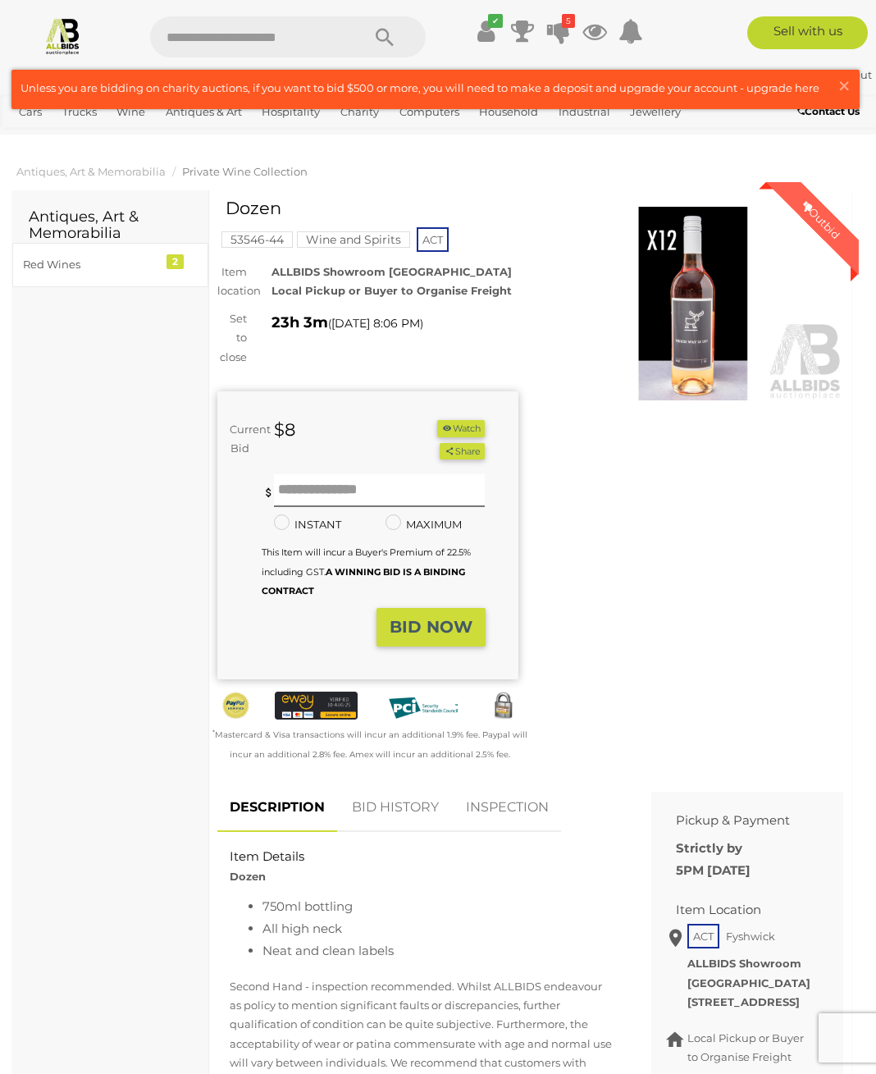
click at [839, 88] on span "×" at bounding box center [844, 86] width 15 height 32
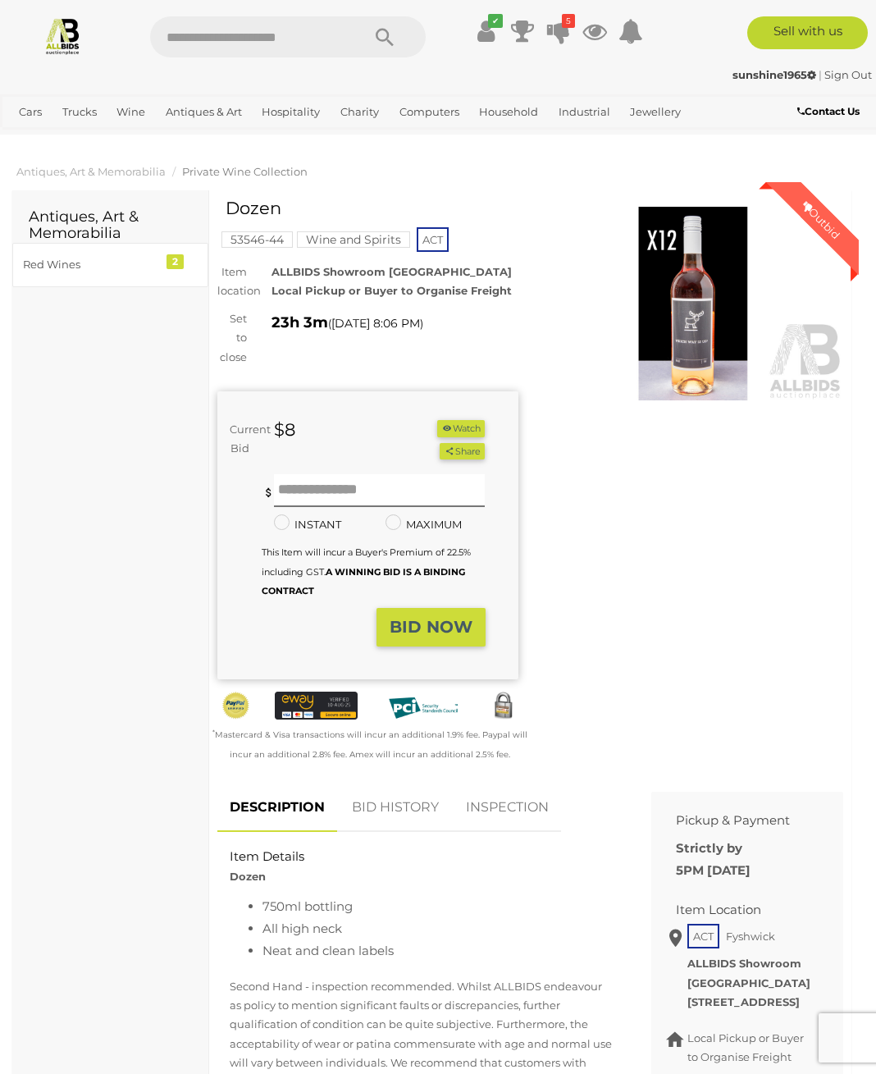
click at [0, 0] on span "Auctions" at bounding box center [0, 0] width 0 height 0
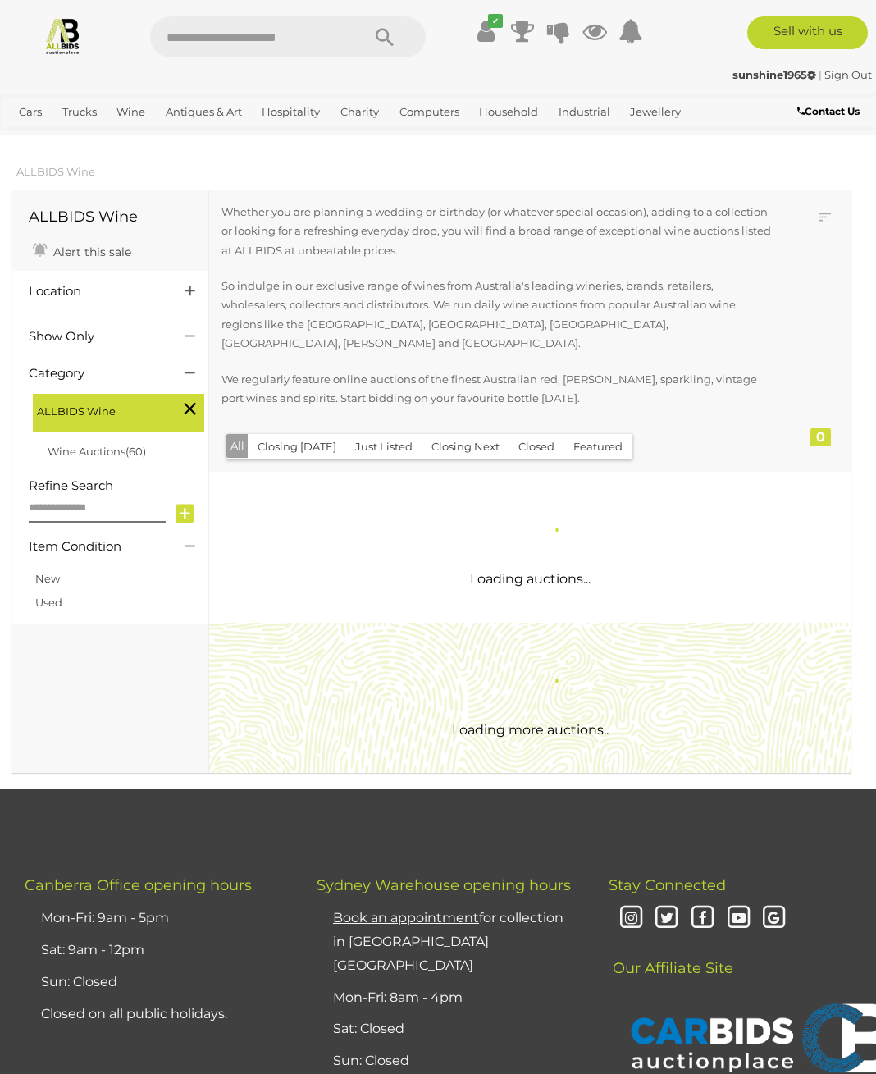
scroll to position [4, 0]
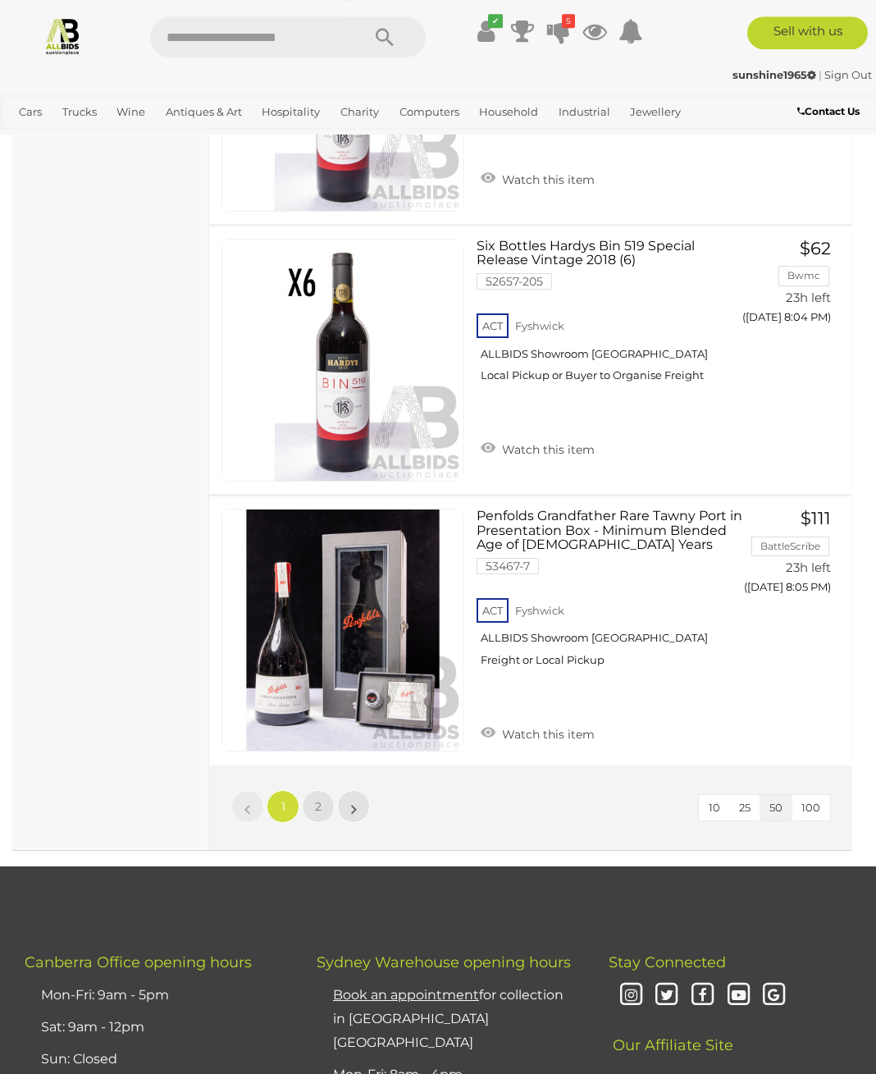
scroll to position [13254, 0]
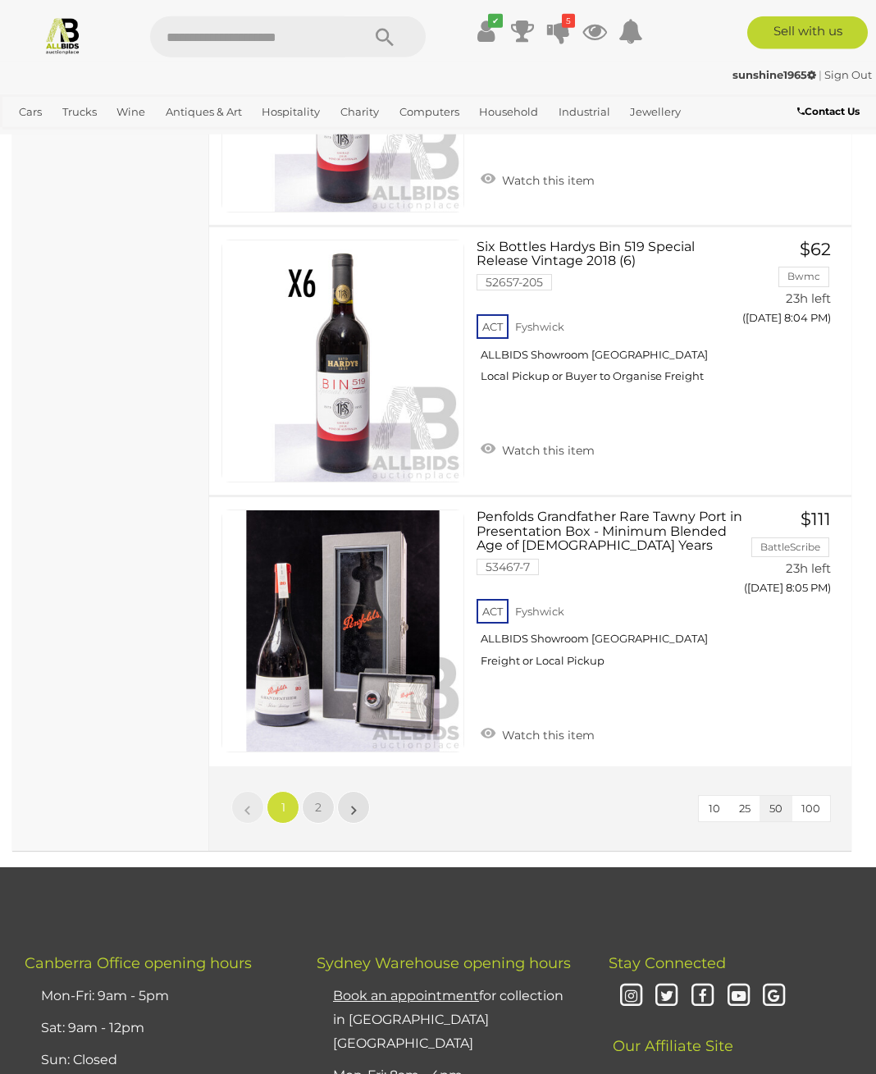
click at [319, 800] on span "2" at bounding box center [318, 807] width 7 height 15
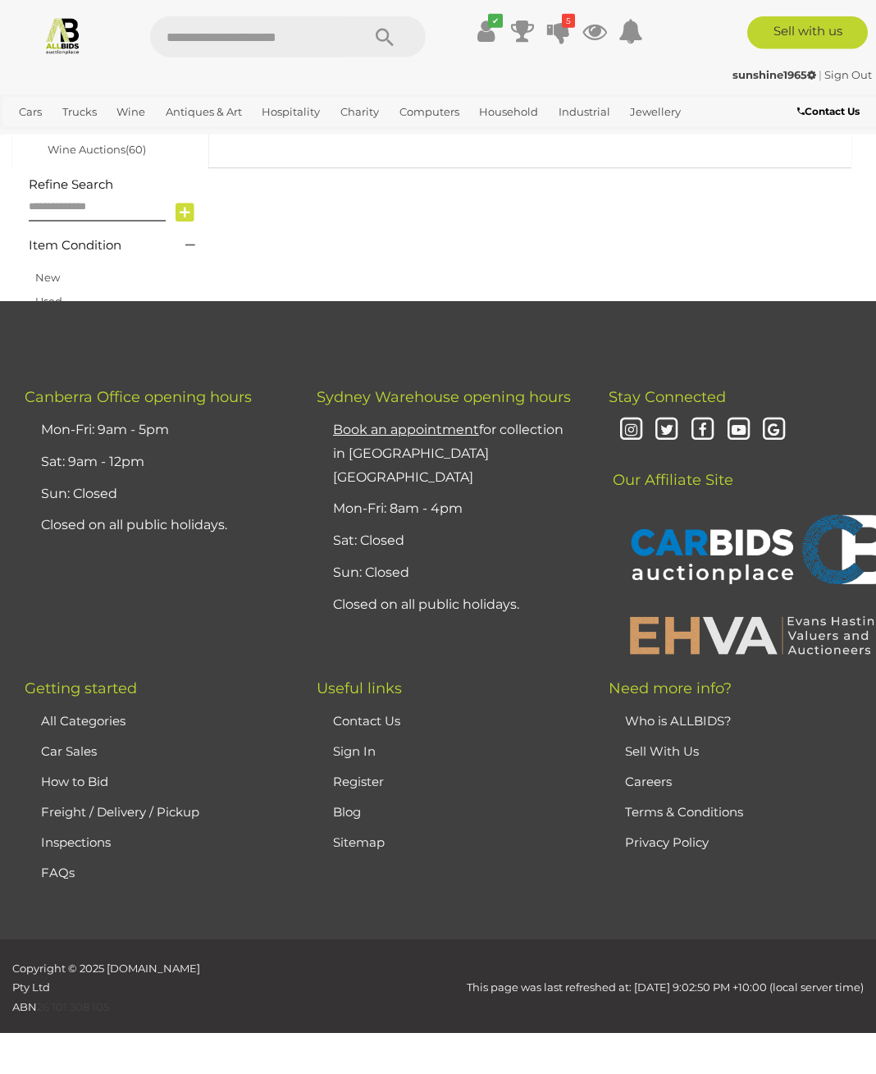
scroll to position [313, 0]
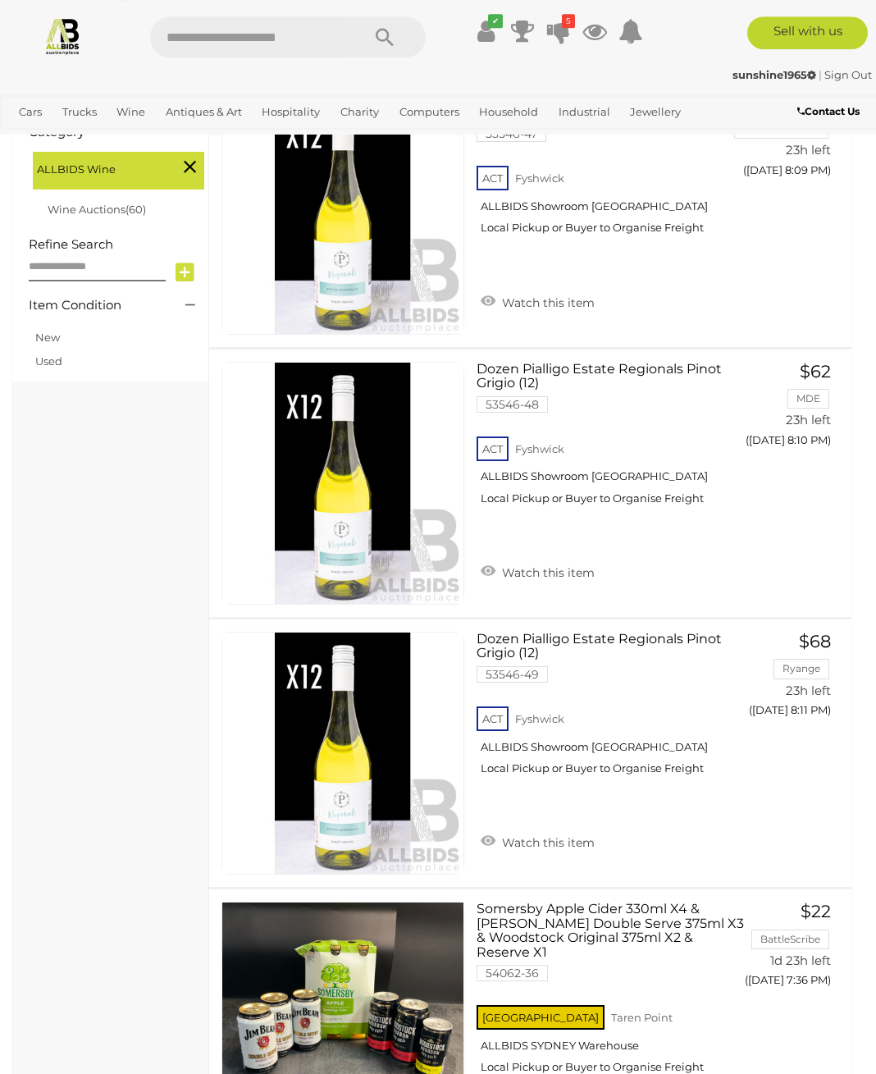
scroll to position [418, 0]
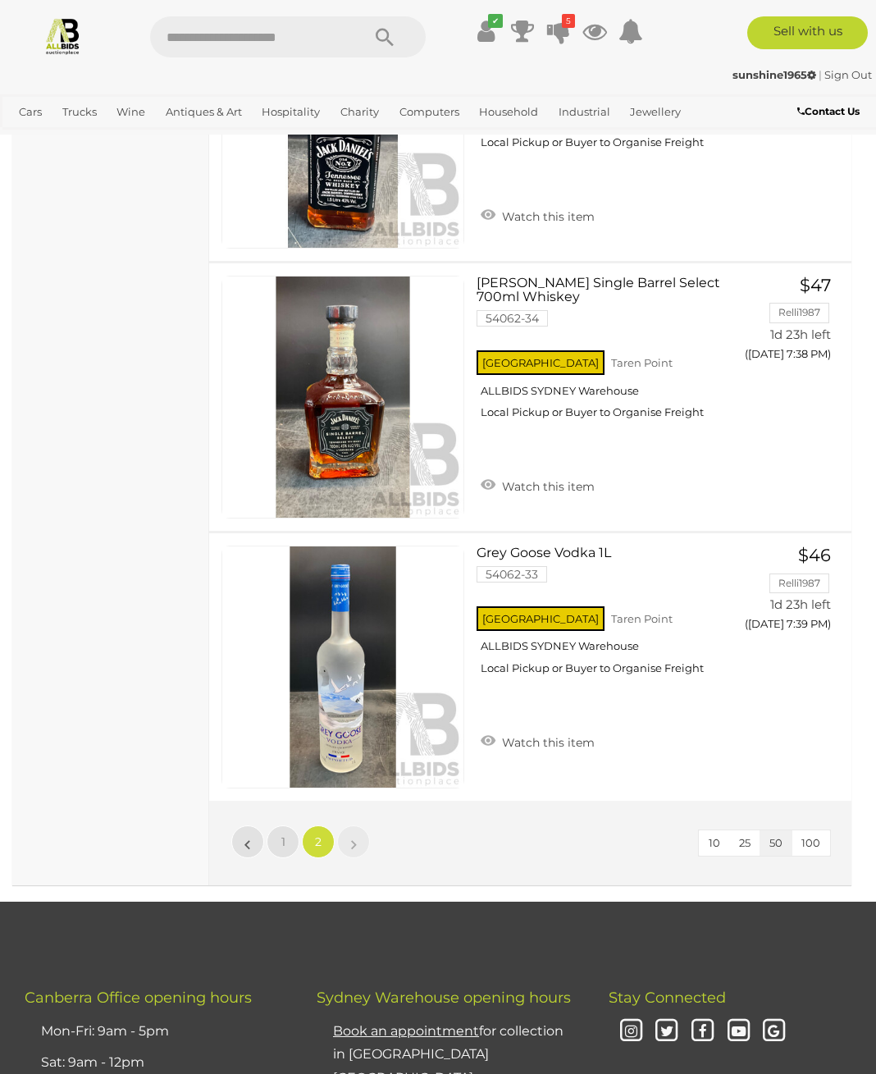
click at [285, 834] on span "1" at bounding box center [283, 841] width 4 height 15
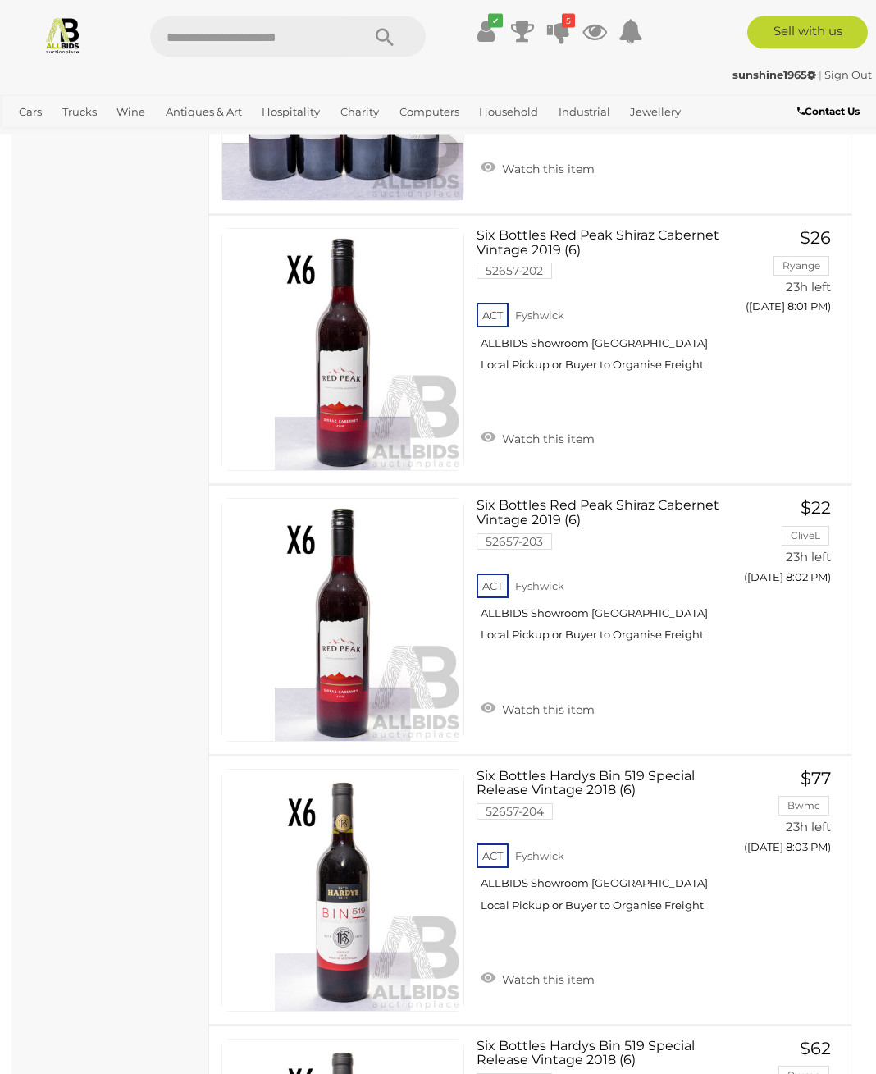
scroll to position [12455, 0]
click at [565, 30] on icon at bounding box center [558, 31] width 23 height 30
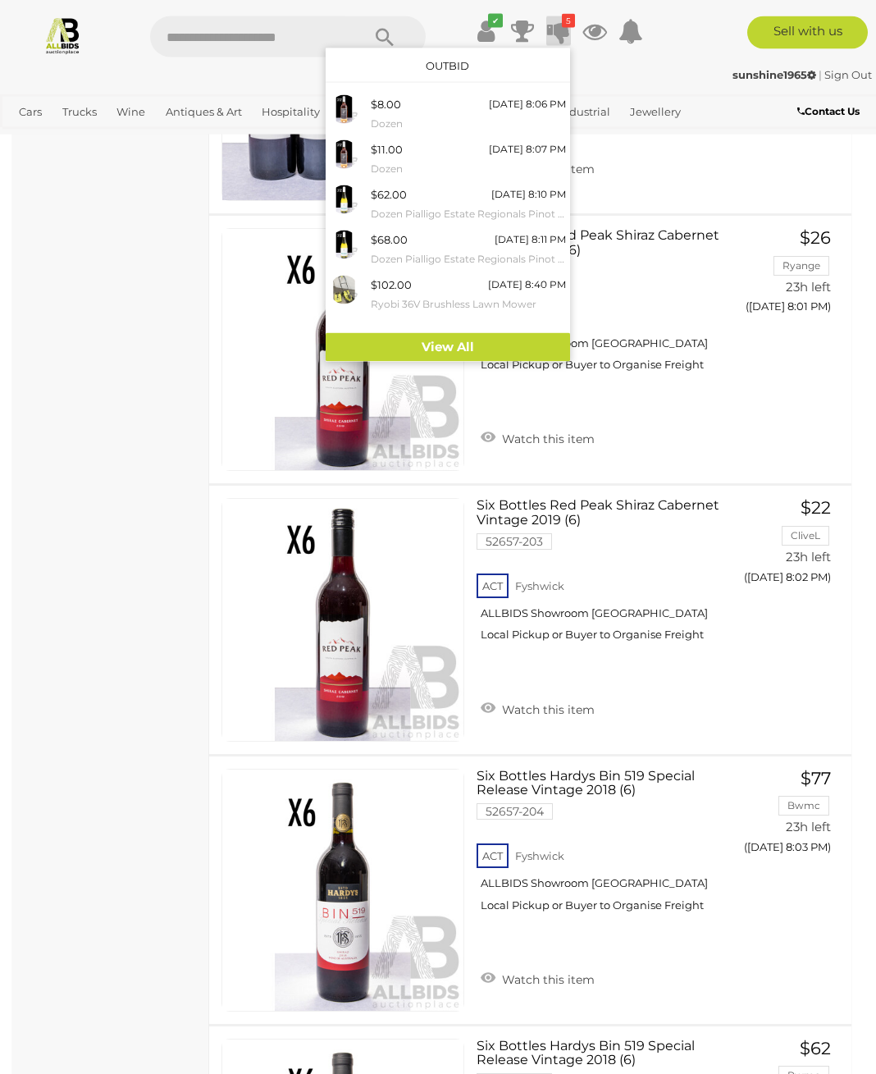
click at [506, 107] on div "[DATE] 8:06 PM" at bounding box center [527, 104] width 77 height 18
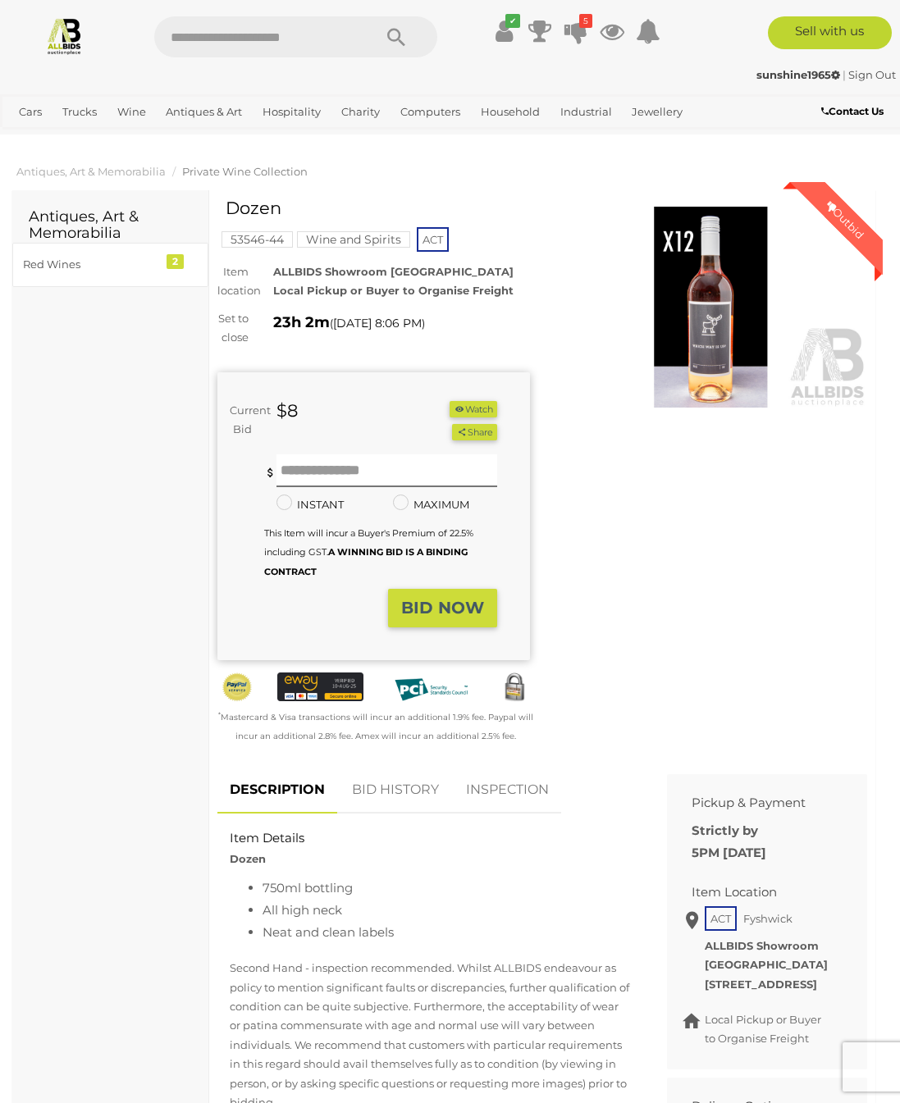
click at [88, 263] on div "Red Wines" at bounding box center [90, 264] width 135 height 19
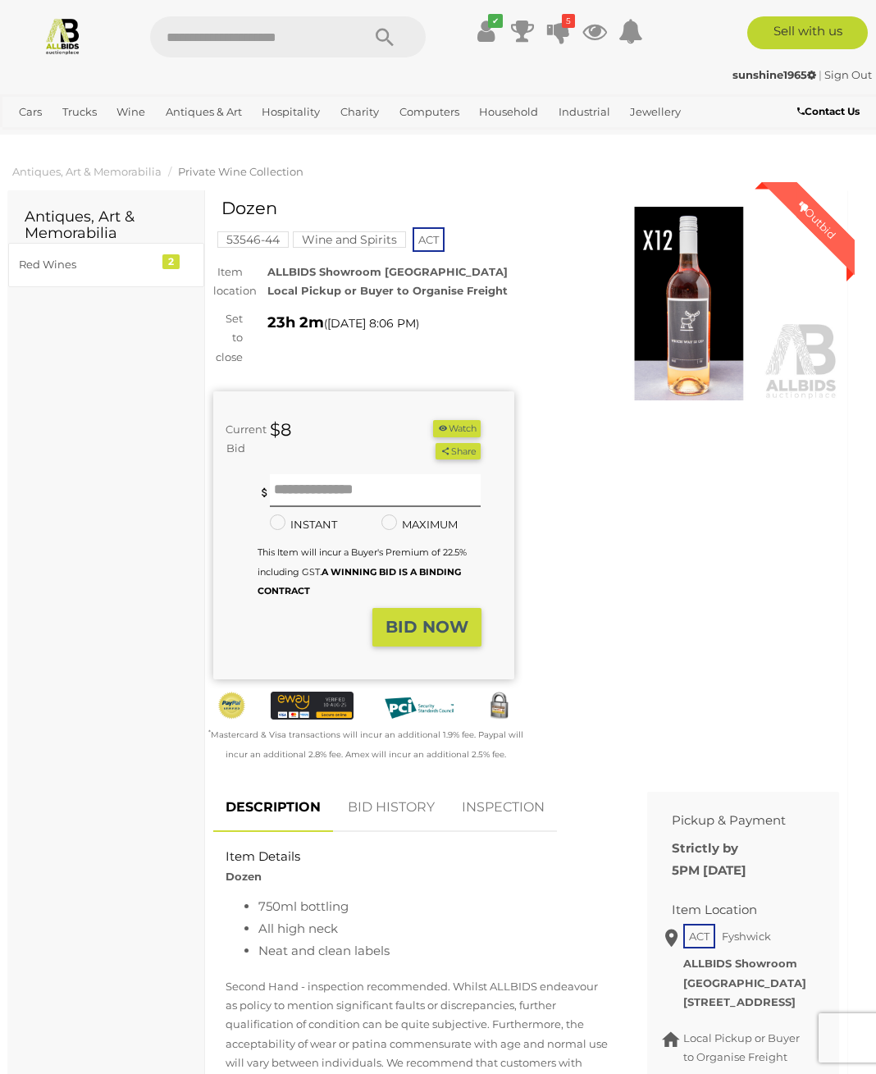
click at [300, 30] on input "text" at bounding box center [247, 36] width 194 height 41
type input "*****"
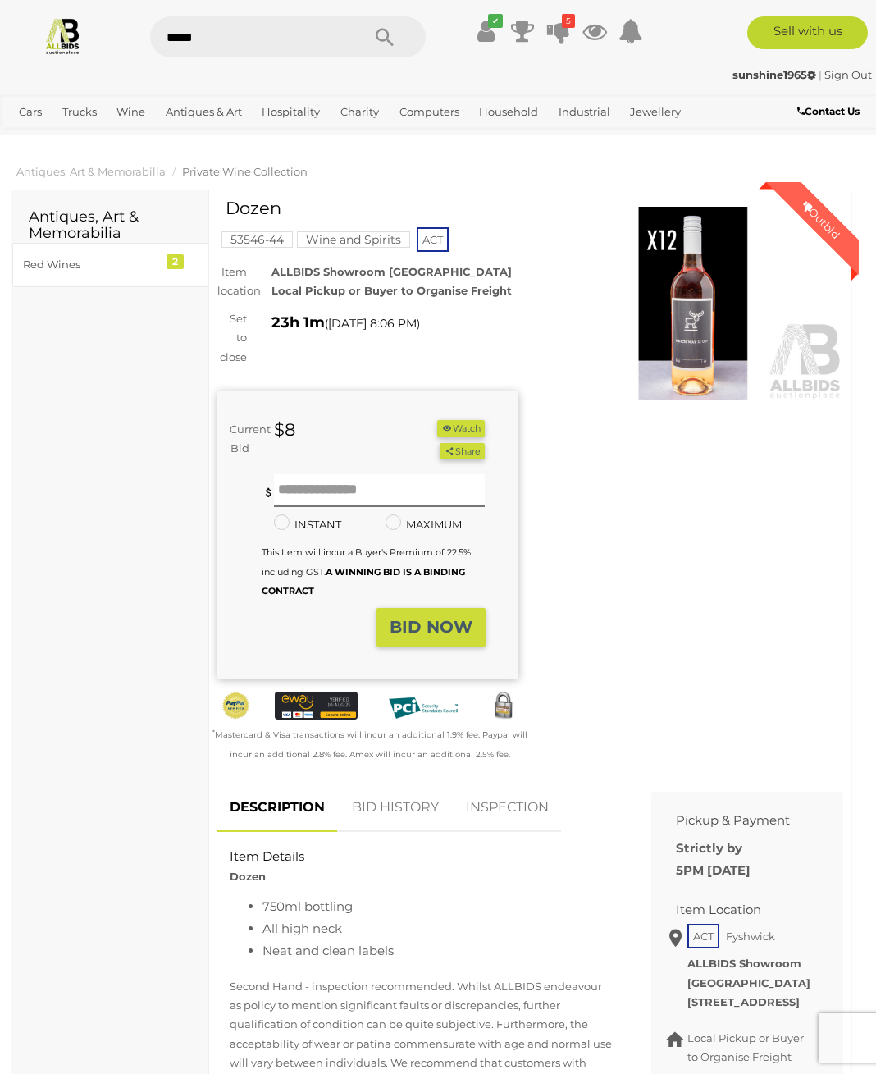
click at [298, 25] on input "*****" at bounding box center [247, 36] width 194 height 41
type input "*****"
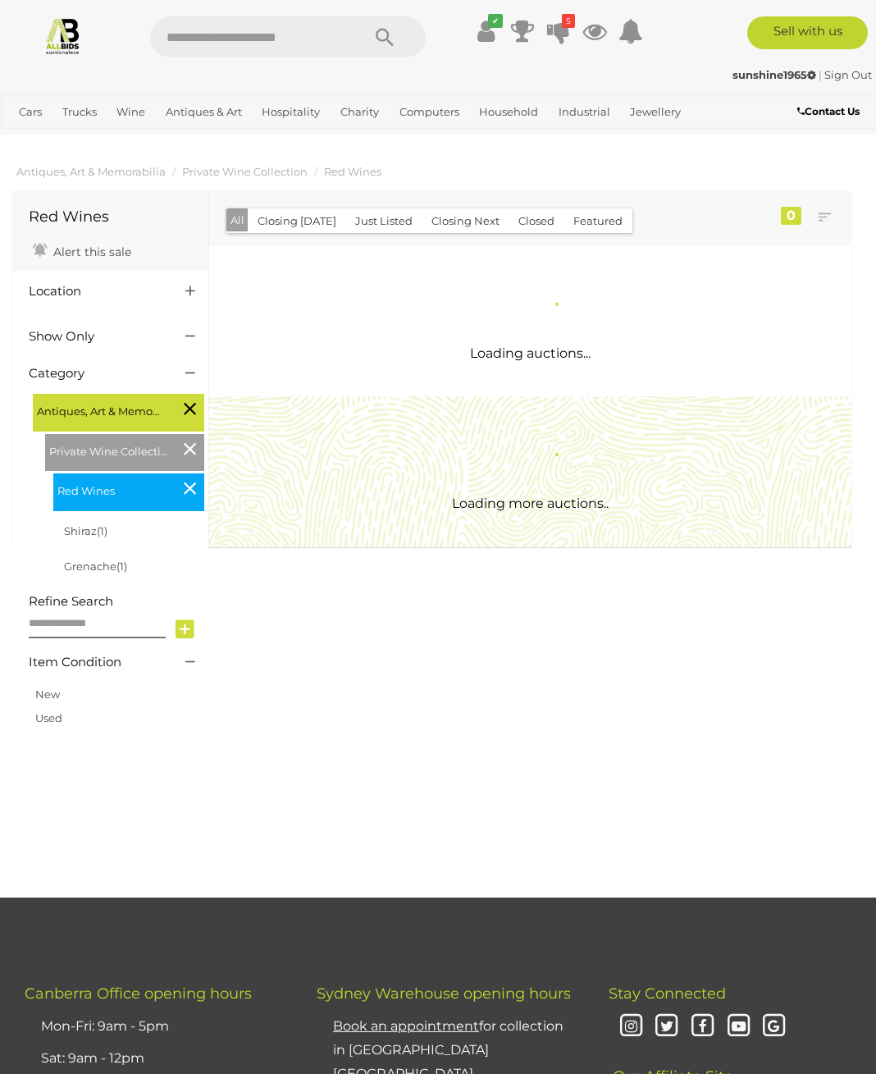
scroll to position [4, 0]
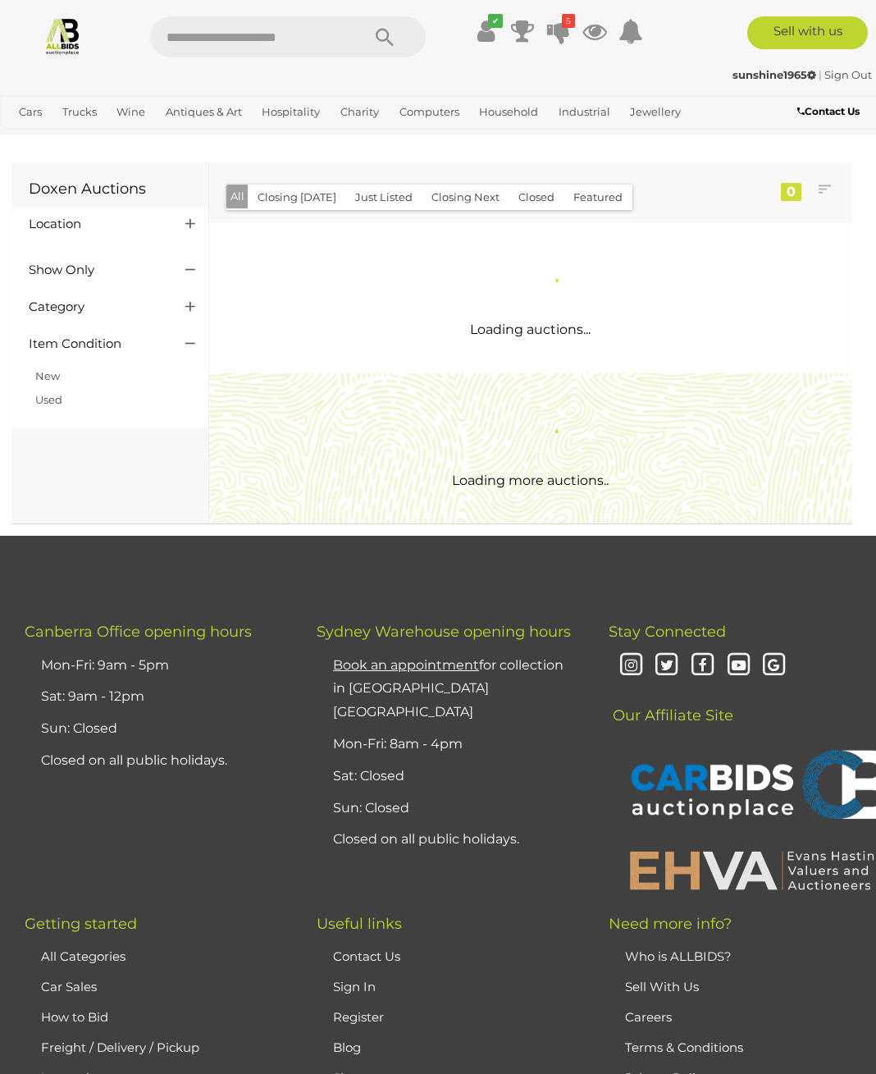
scroll to position [4, 0]
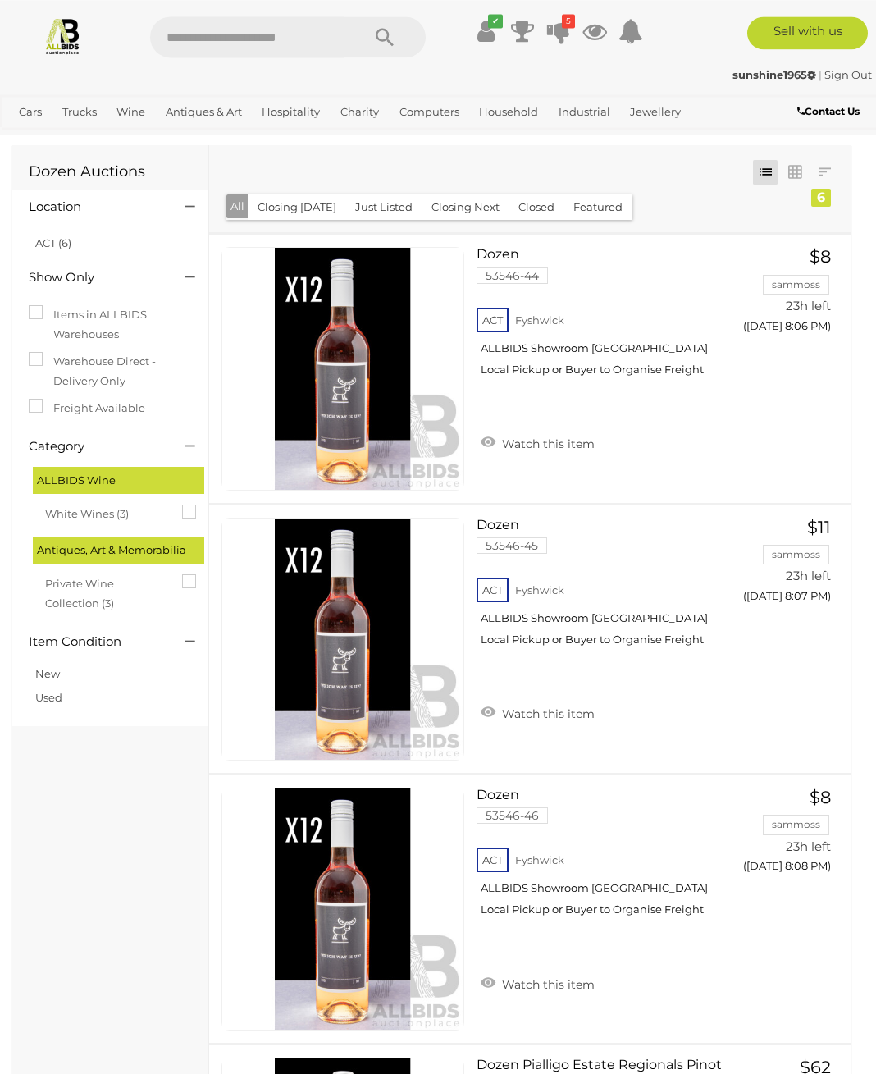
scroll to position [13, 0]
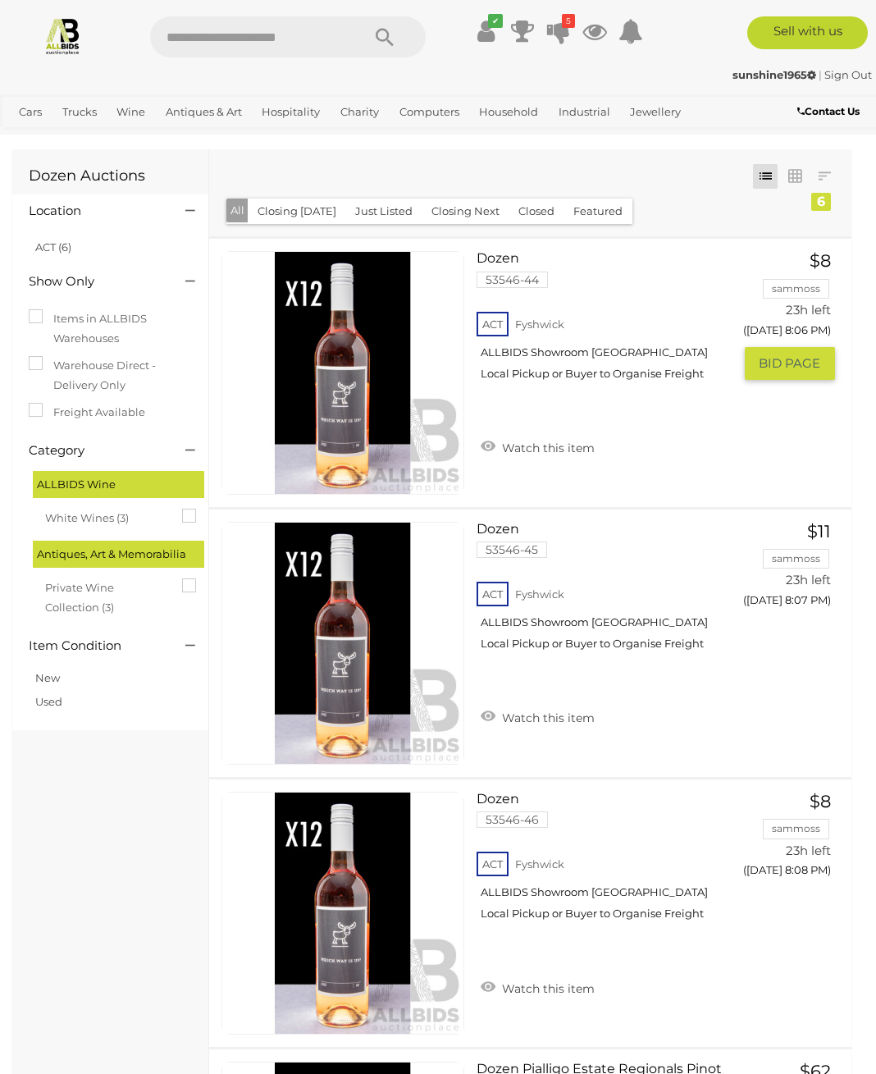
click at [495, 440] on link "Watch this item" at bounding box center [538, 446] width 122 height 25
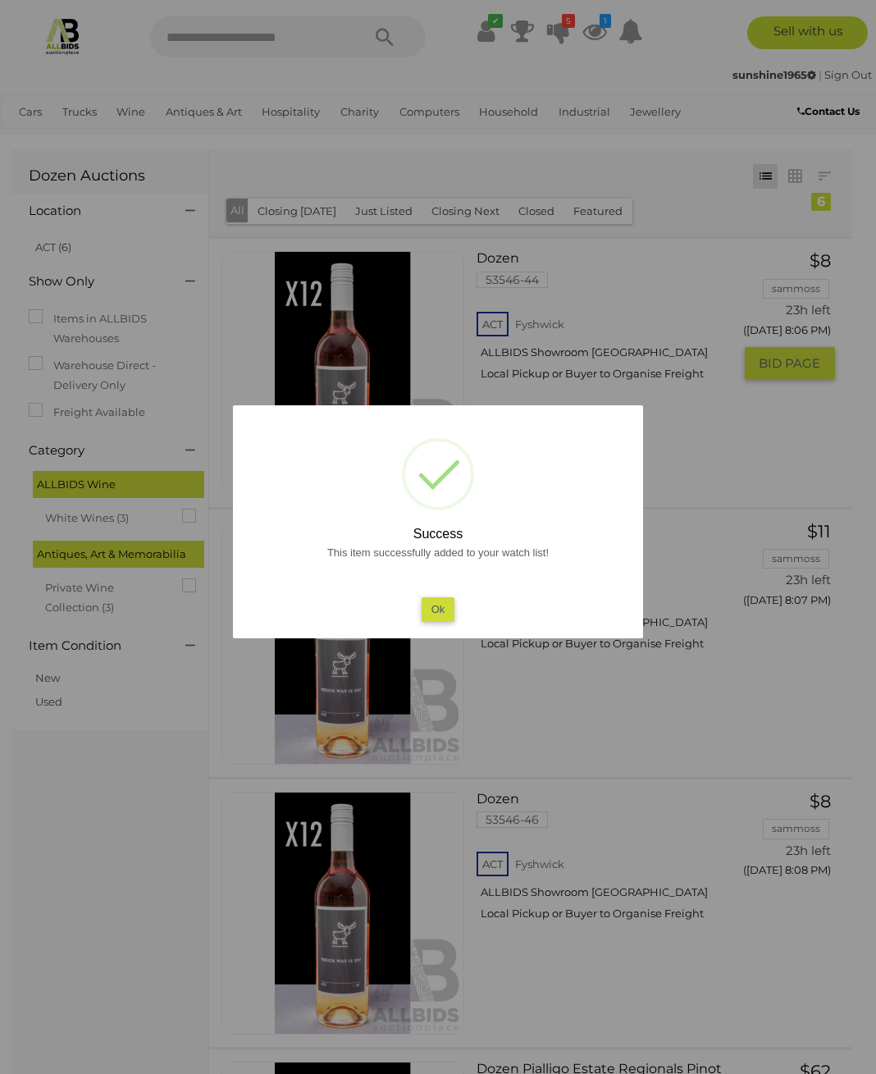
click at [437, 609] on button "Ok" at bounding box center [439, 609] width 34 height 24
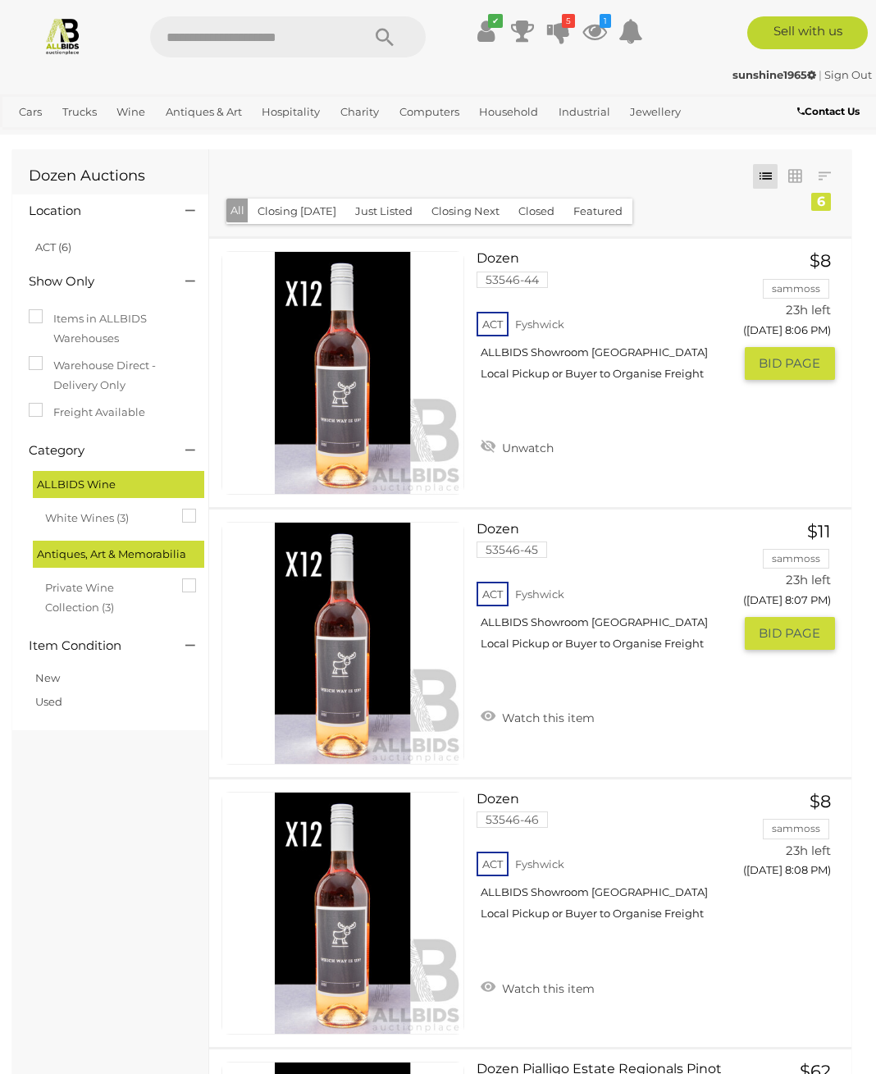
click at [498, 719] on link "Watch this item" at bounding box center [538, 716] width 122 height 25
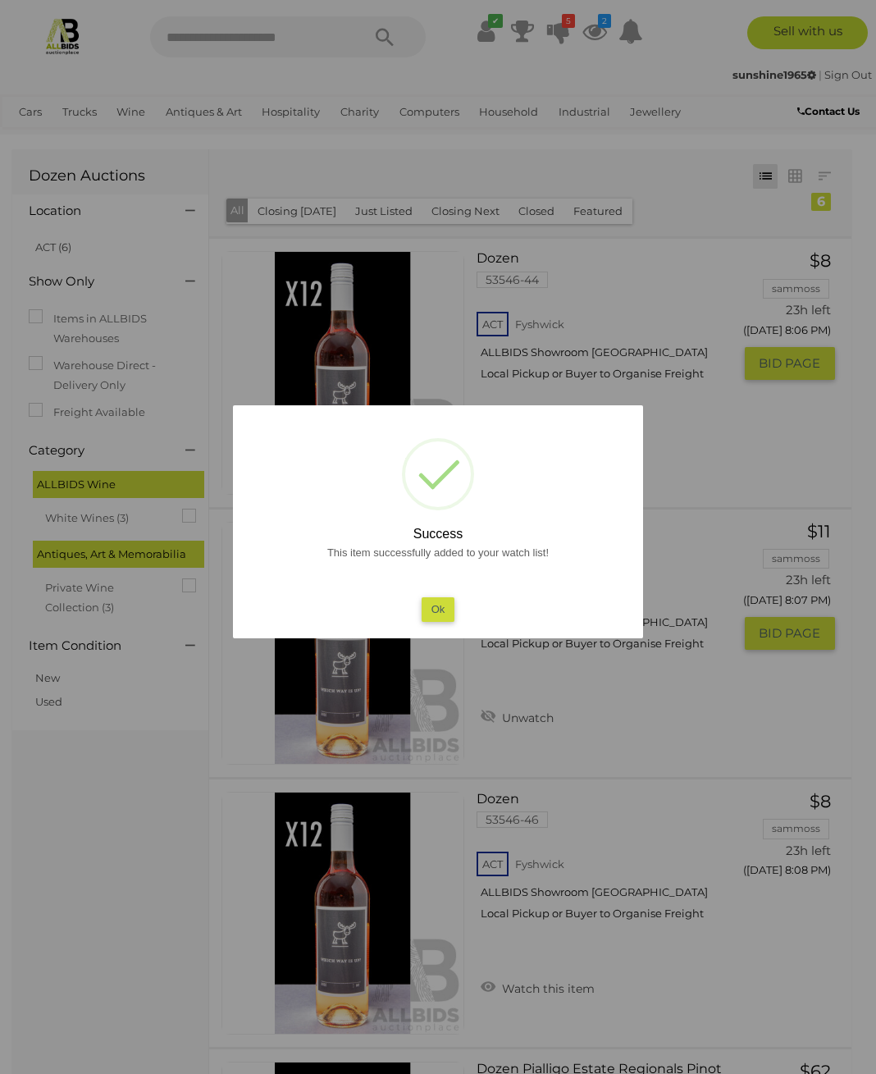
click at [434, 605] on button "Ok" at bounding box center [439, 609] width 34 height 24
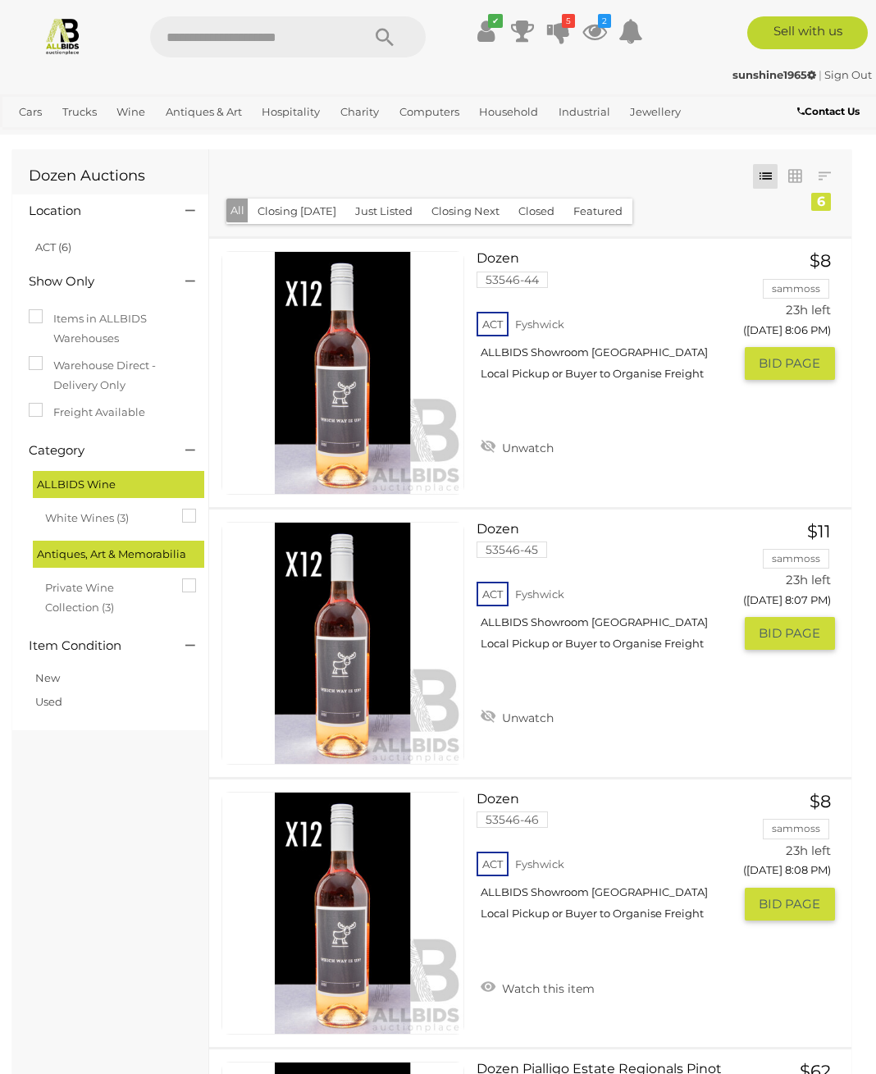
click at [495, 989] on link "Watch this item" at bounding box center [538, 987] width 122 height 25
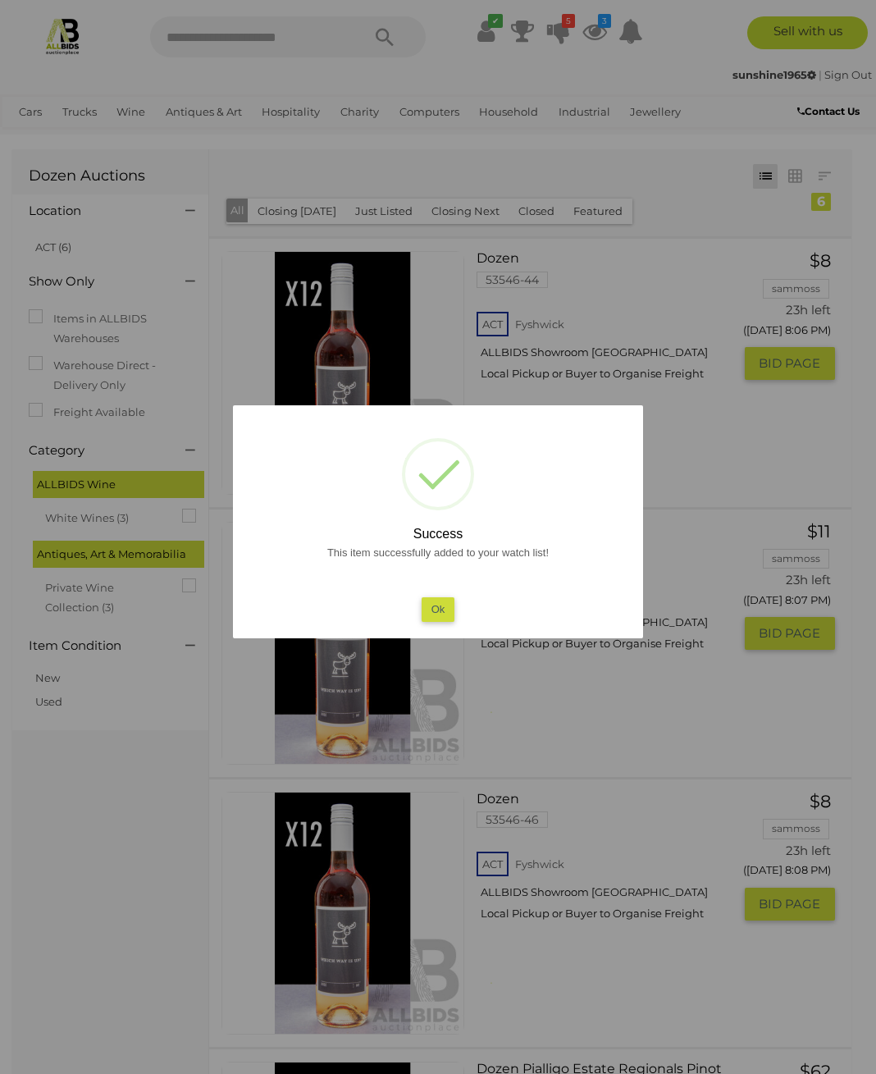
scroll to position [0, 0]
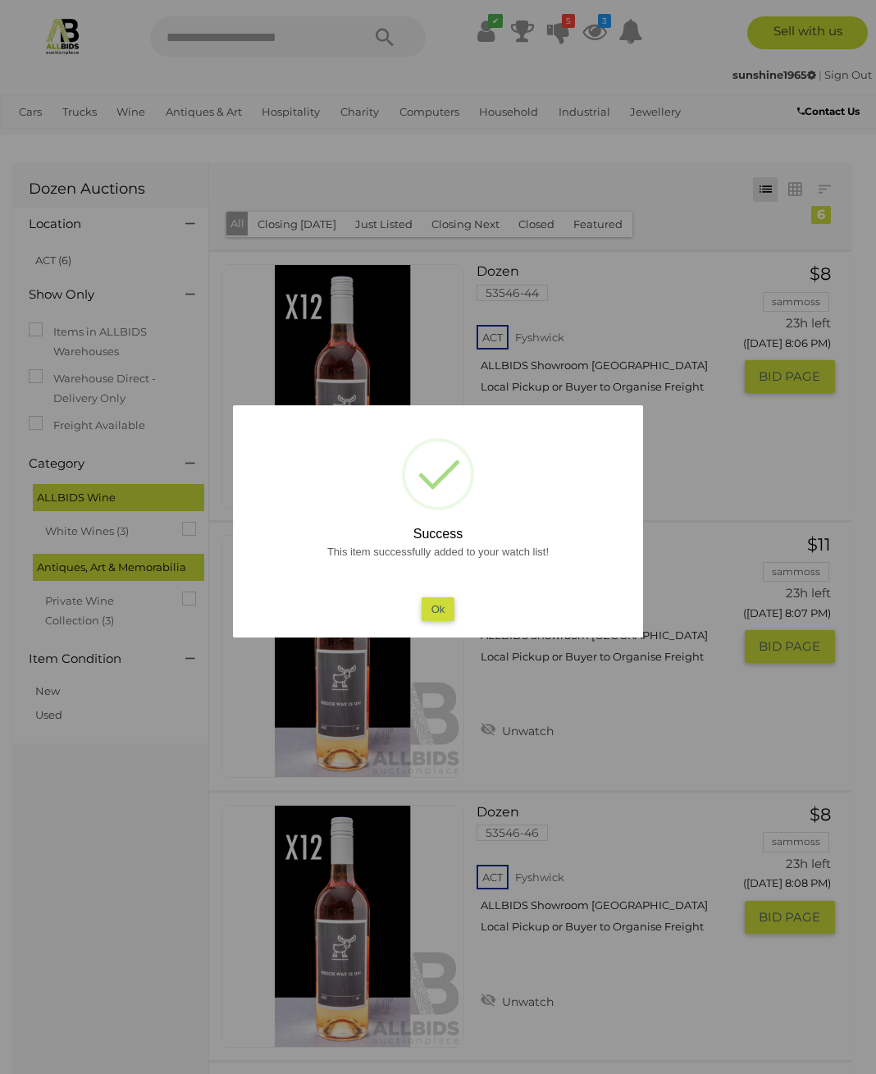
click at [447, 611] on button "Ok" at bounding box center [439, 609] width 34 height 24
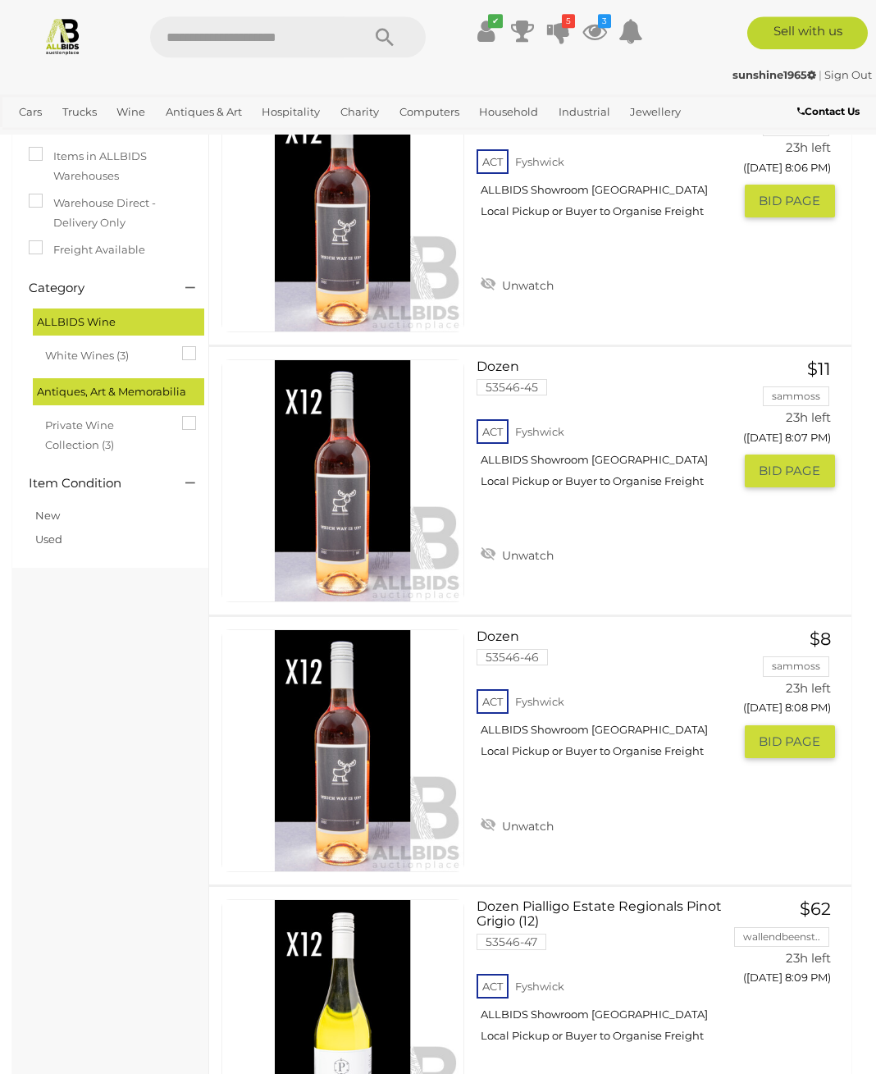
scroll to position [176, 0]
